Goal: Transaction & Acquisition: Purchase product/service

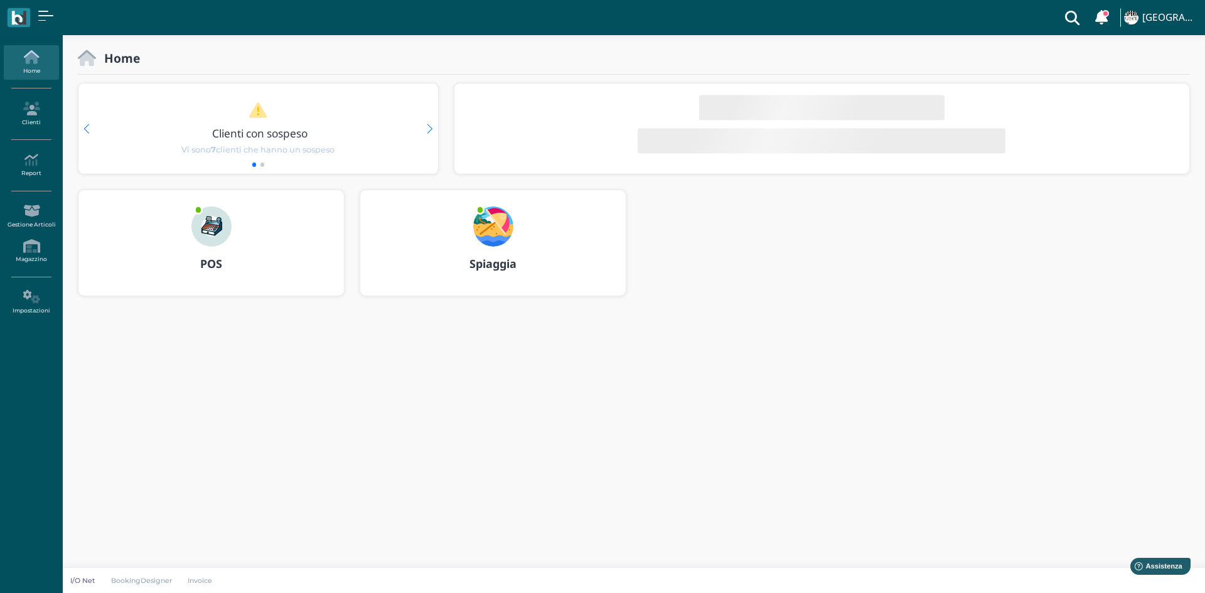
click at [228, 232] on img at bounding box center [211, 227] width 40 height 40
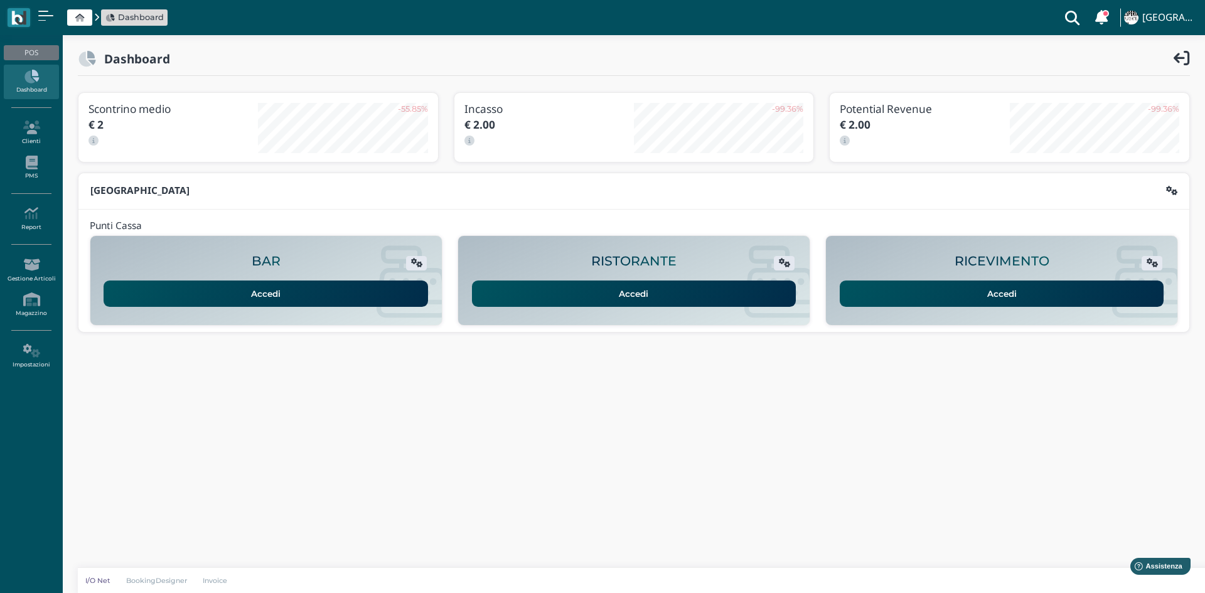
click at [891, 296] on link "Accedi" at bounding box center [1002, 294] width 325 height 26
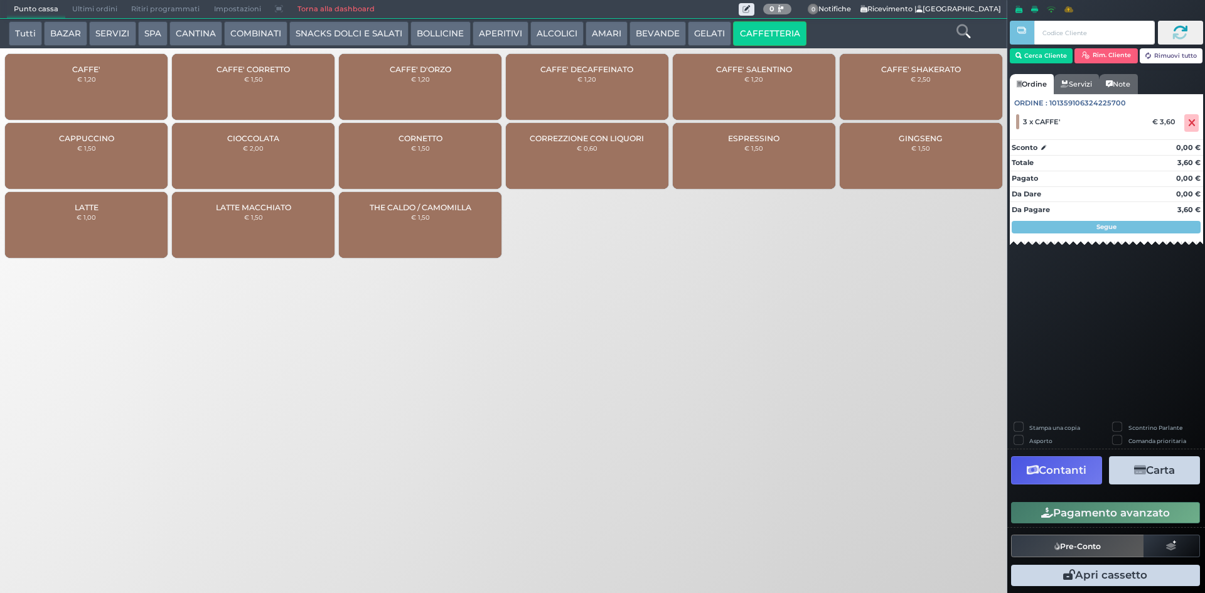
click at [1100, 523] on button "Pagamento avanzato" at bounding box center [1105, 512] width 189 height 21
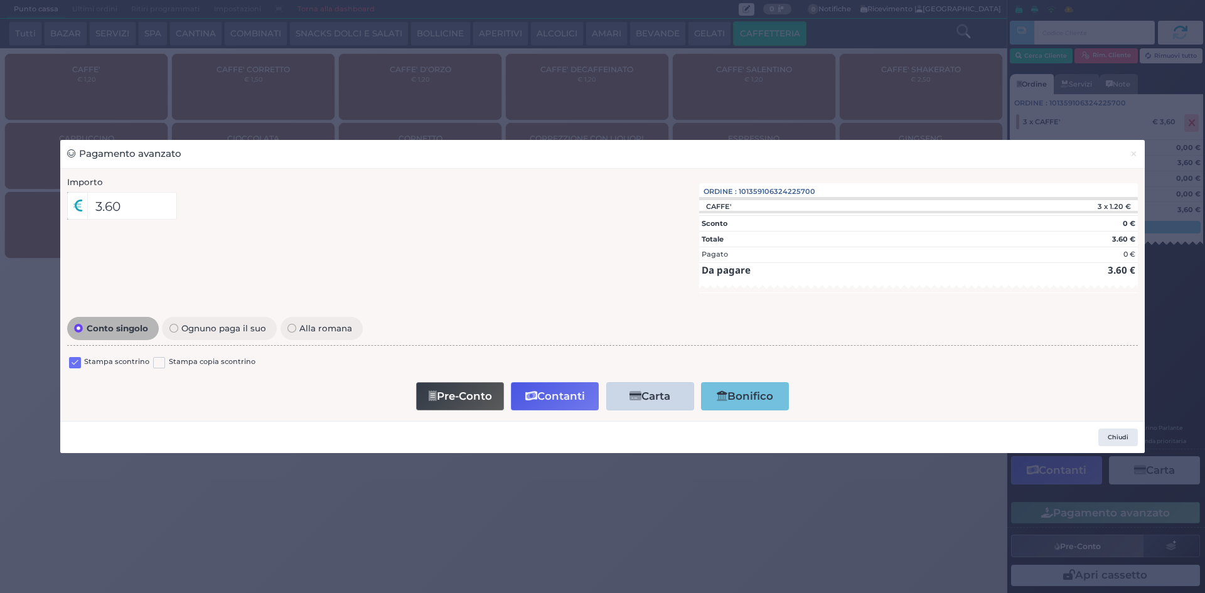
click at [75, 357] on label at bounding box center [75, 363] width 12 height 12
click at [0, 0] on input "checkbox" at bounding box center [0, 0] width 0 height 0
click at [550, 397] on button "Contanti" at bounding box center [555, 396] width 88 height 28
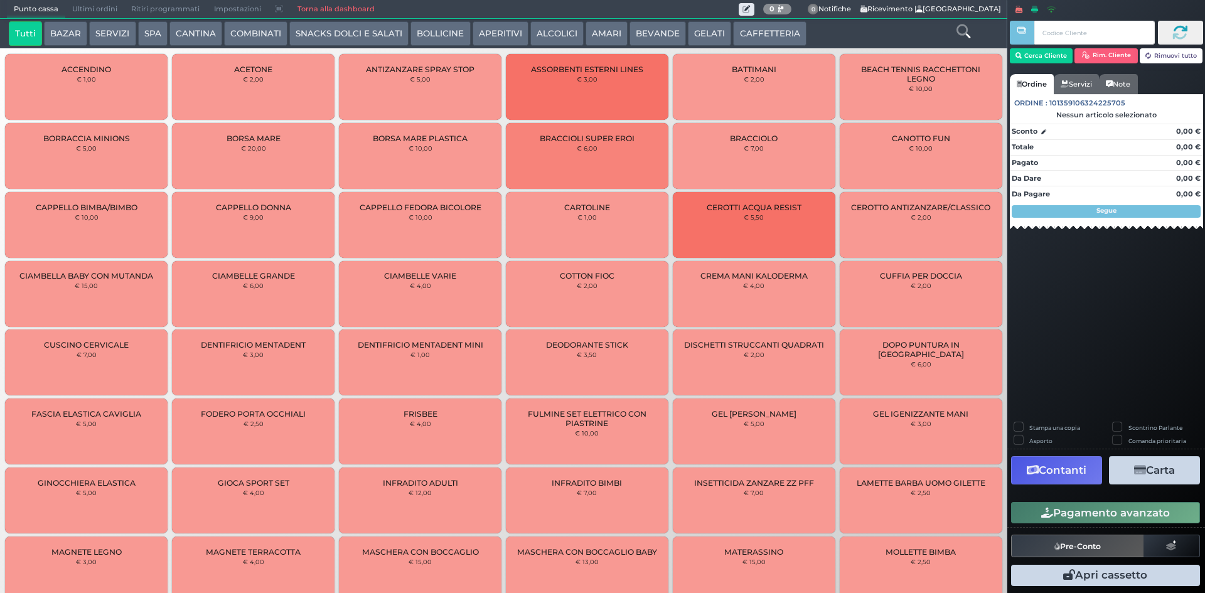
click at [104, 3] on span "Ultimi ordini" at bounding box center [94, 10] width 59 height 18
click at [94, 9] on span "Ultimi ordini" at bounding box center [94, 10] width 59 height 18
click at [92, 14] on span "Ultimi ordini" at bounding box center [94, 10] width 59 height 18
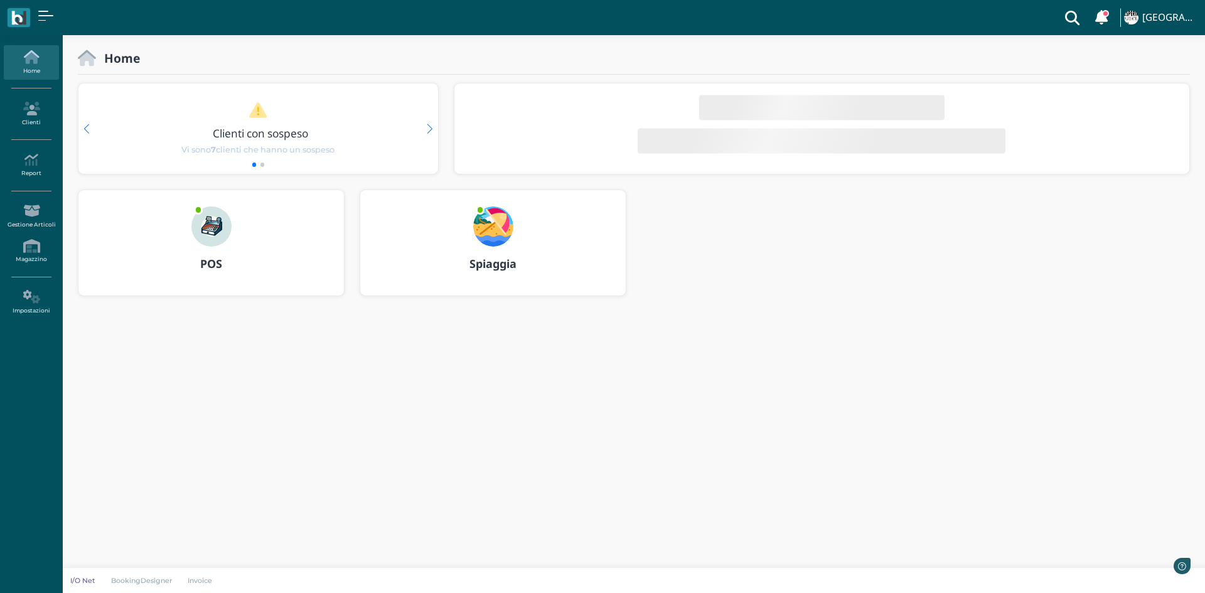
click at [225, 254] on div "POS" at bounding box center [211, 264] width 266 height 35
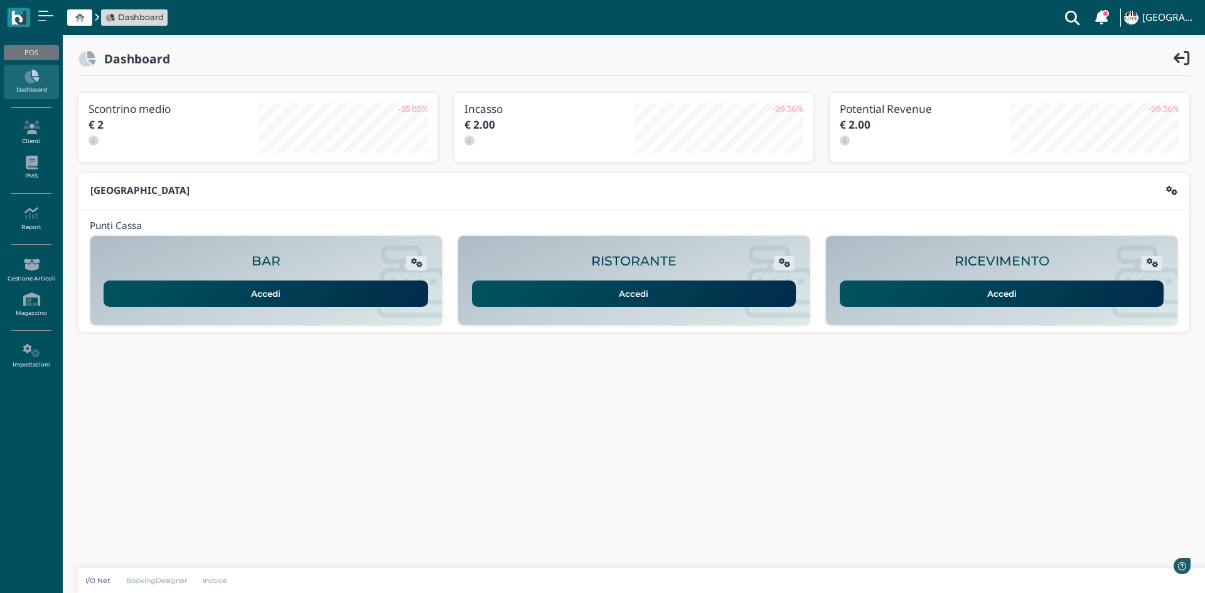
click at [879, 290] on link "Accedi" at bounding box center [1002, 294] width 325 height 26
